Goal: Information Seeking & Learning: Understand process/instructions

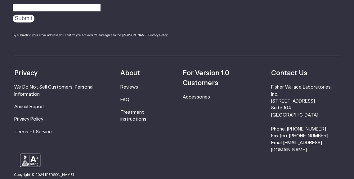
scroll to position [1032, 0]
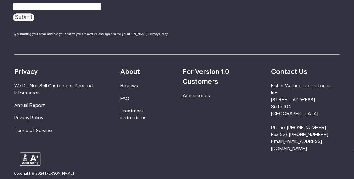
click at [127, 96] on link "FAQ" at bounding box center [124, 98] width 9 height 5
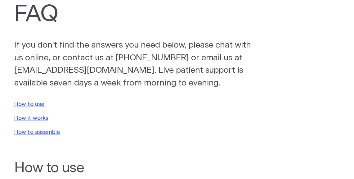
scroll to position [46, 0]
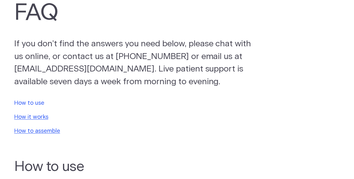
click at [31, 106] on link "How to use" at bounding box center [29, 103] width 30 height 6
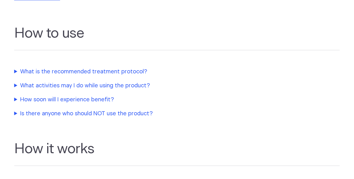
scroll to position [193, 0]
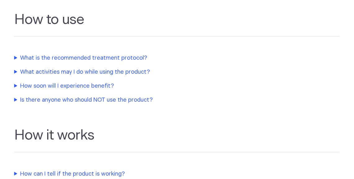
click at [107, 57] on summary "What is the recommended treatment protocol?" at bounding box center [144, 58] width 261 height 8
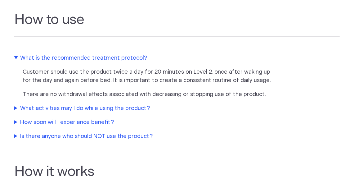
click at [74, 106] on summary "What activities may I do while using the product?" at bounding box center [144, 108] width 261 height 8
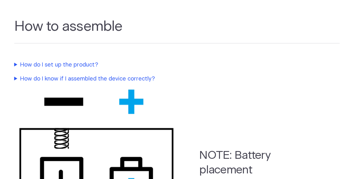
scroll to position [477, 0]
